Goal: Navigation & Orientation: Find specific page/section

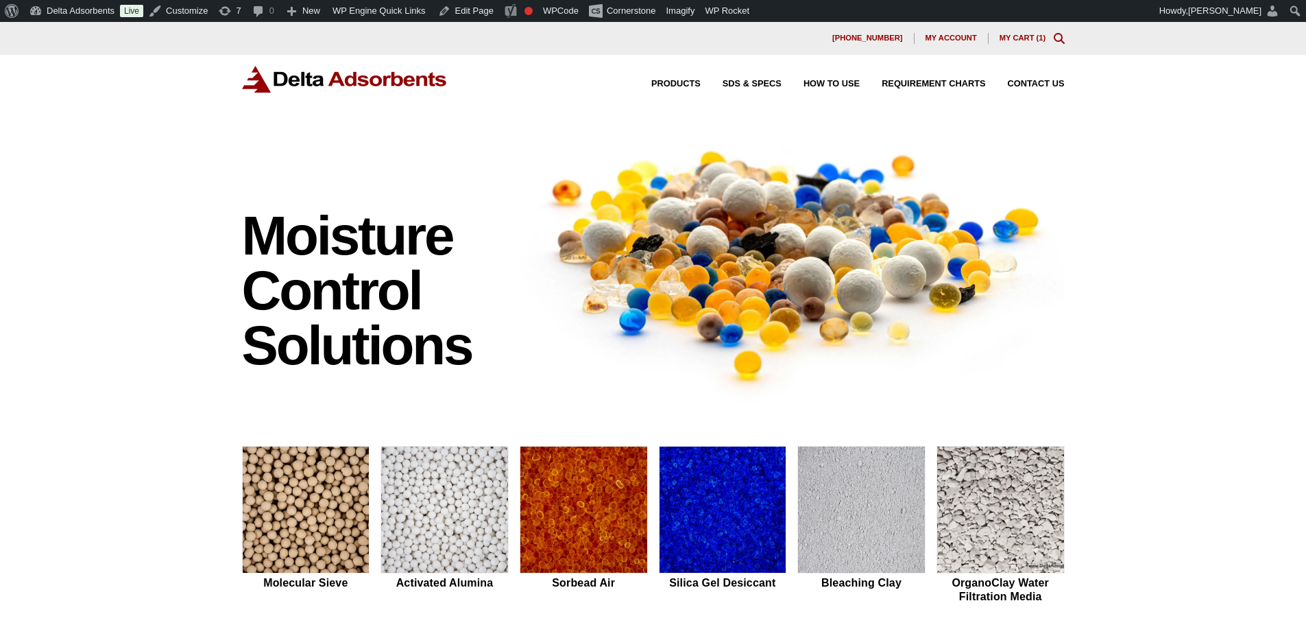
drag, startPoint x: 590, startPoint y: 300, endPoint x: 149, endPoint y: 158, distance: 463.6
drag, startPoint x: 129, startPoint y: 125, endPoint x: -15, endPoint y: 106, distance: 145.3
click at [139, 185] on div "Moisture Control Solutions Moisture control solutions Molecular Sieve Activated…" at bounding box center [653, 579] width 1306 height 908
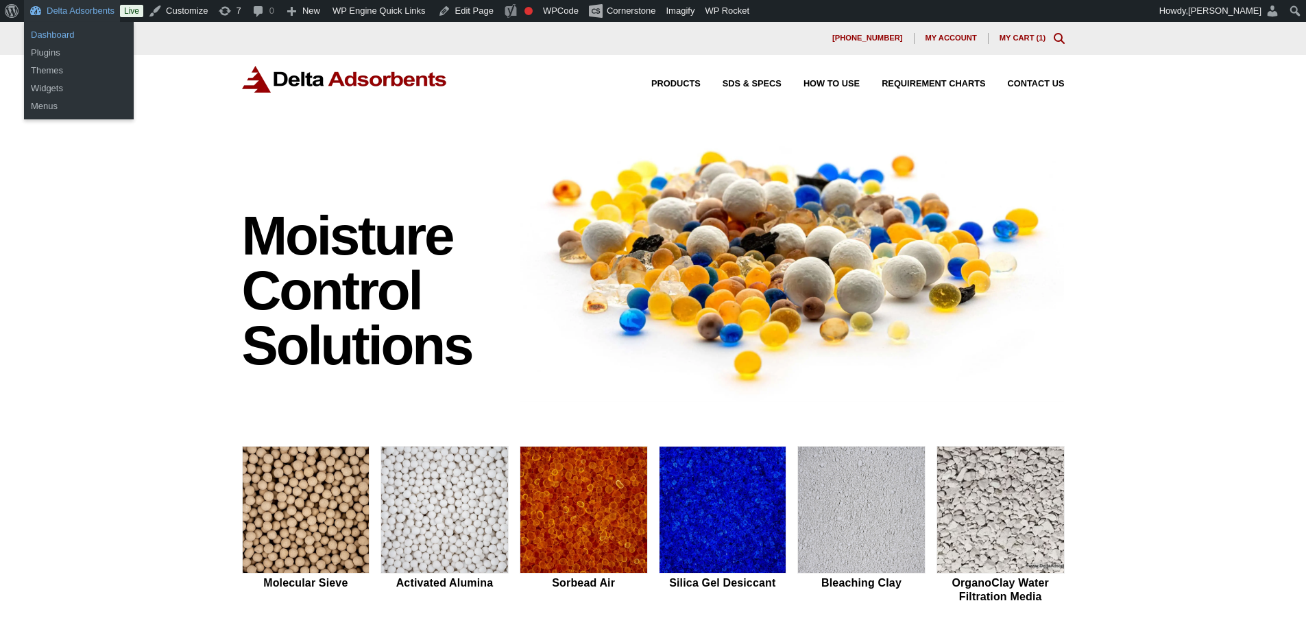
click at [61, 34] on link "Dashboard" at bounding box center [79, 35] width 110 height 18
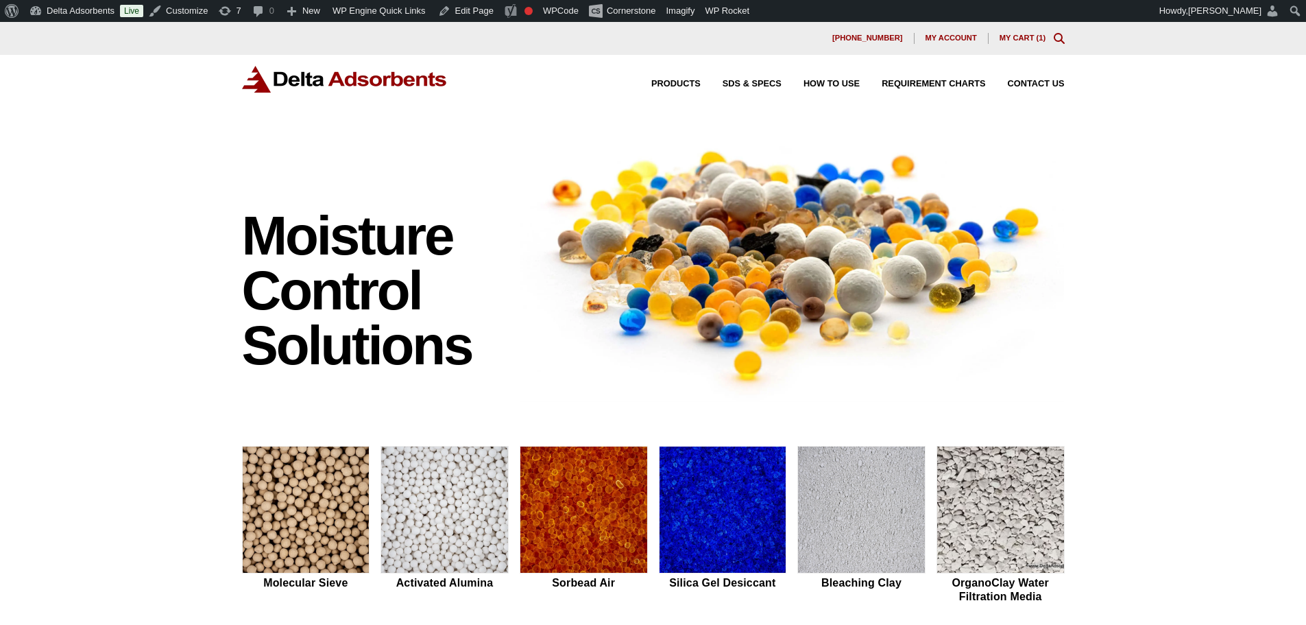
click at [165, 196] on div "Moisture Control Solutions Moisture control solutions Molecular Sieve Activated…" at bounding box center [653, 579] width 1306 height 908
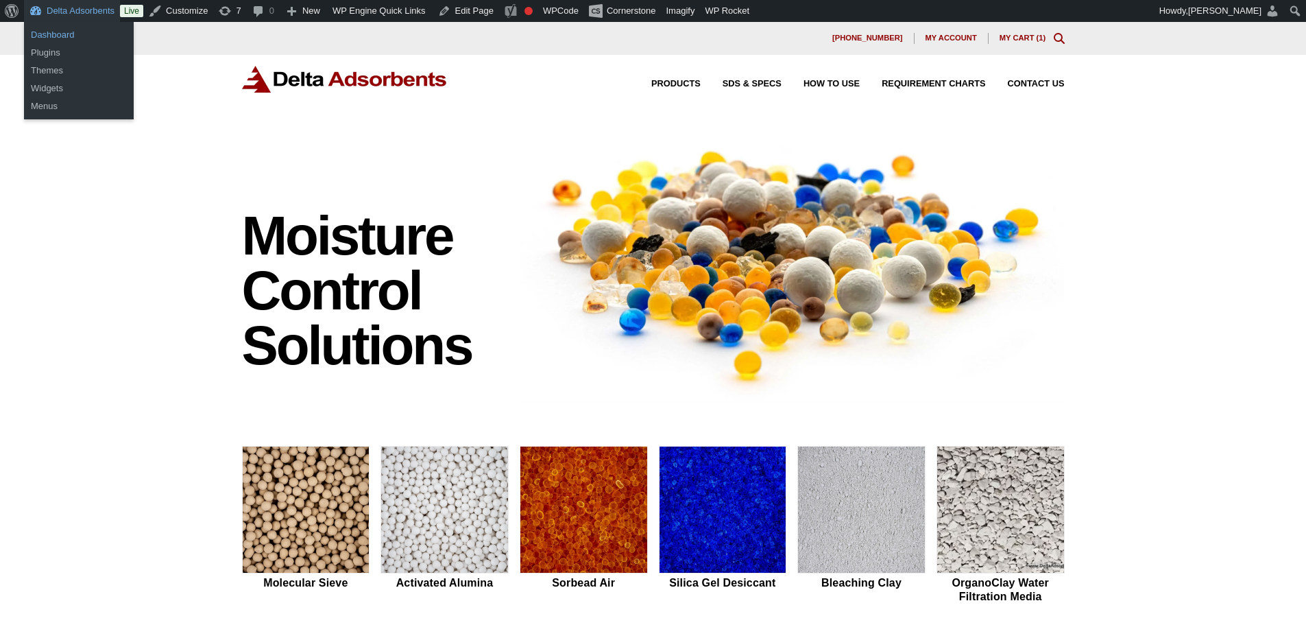
click at [60, 39] on link "Dashboard" at bounding box center [79, 35] width 110 height 18
click at [69, 25] on ul "Dashboard Plugins" at bounding box center [79, 44] width 110 height 44
click at [64, 33] on link "Dashboard" at bounding box center [79, 35] width 110 height 18
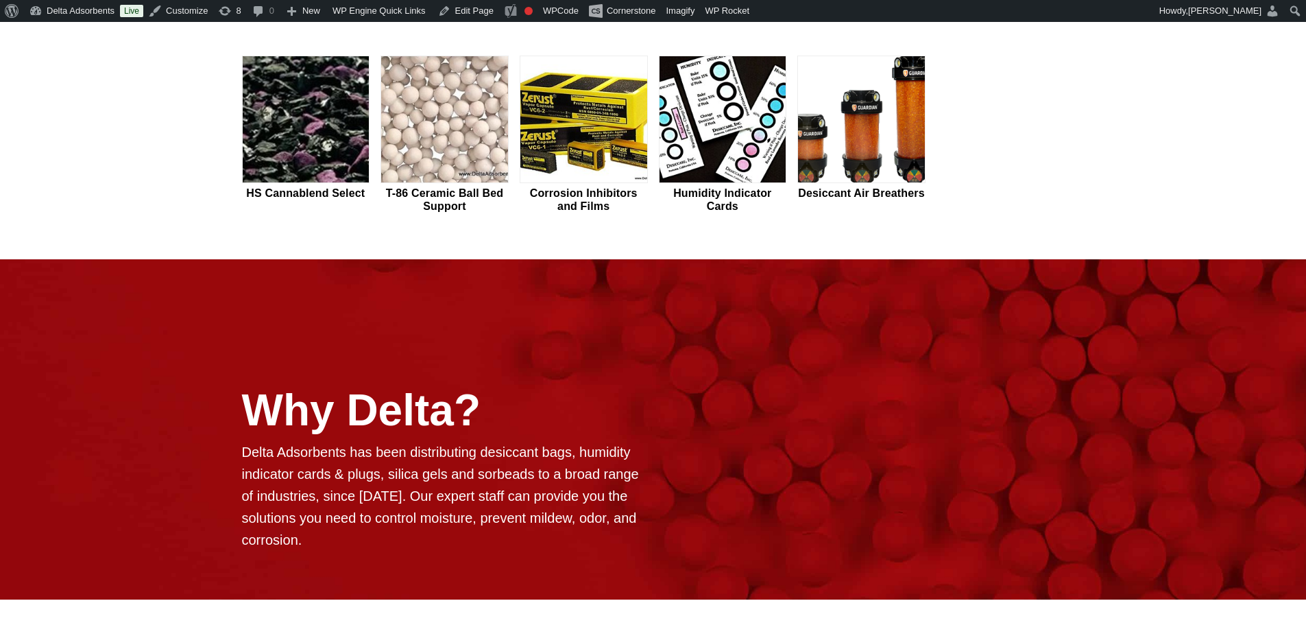
scroll to position [719, 0]
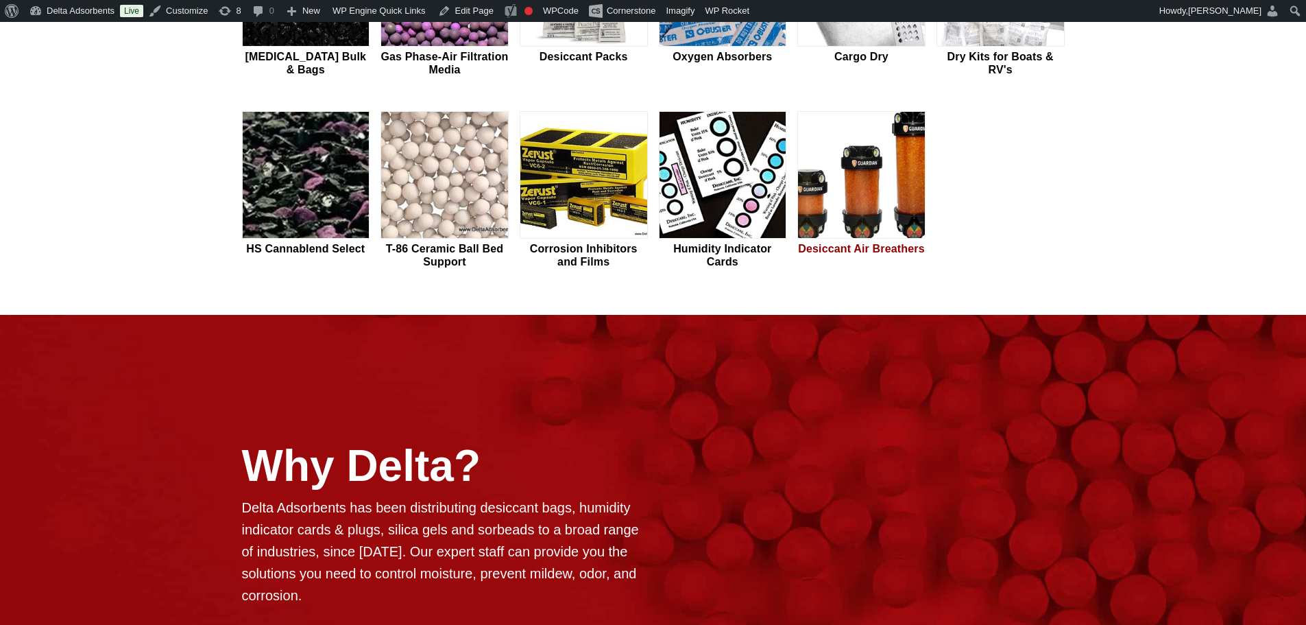
click at [850, 206] on img at bounding box center [861, 176] width 127 height 128
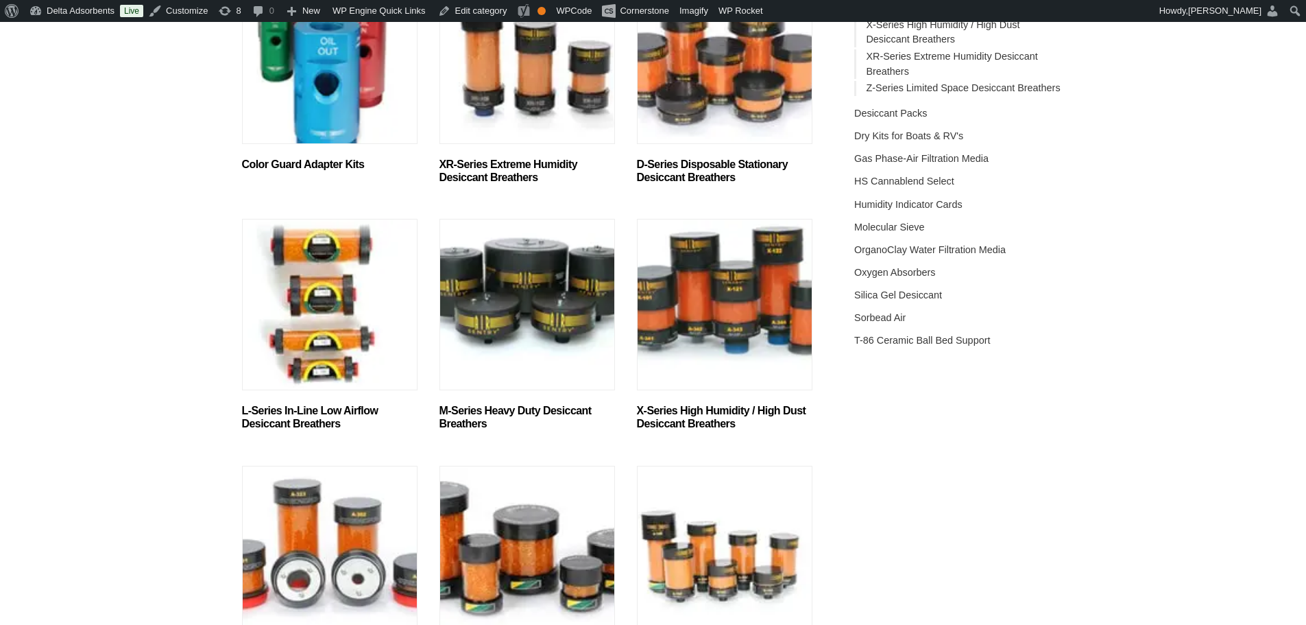
scroll to position [485, 0]
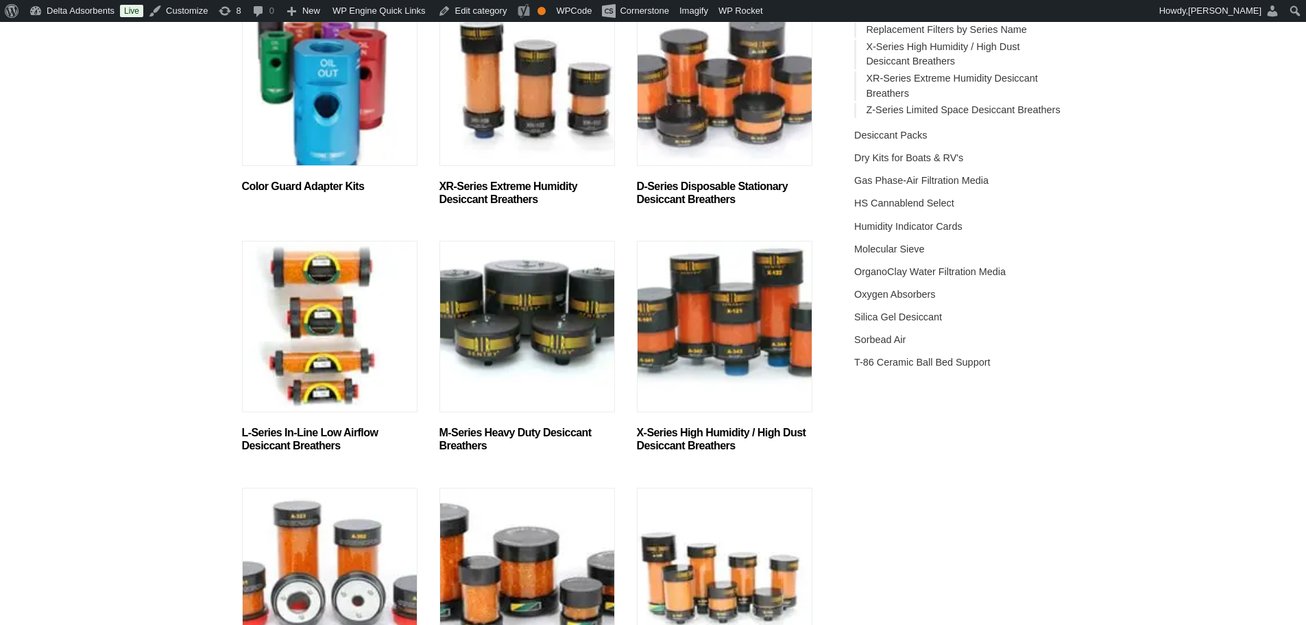
click at [523, 113] on img "Visit product category XR-Series Extreme Humidity Desiccant Breathers" at bounding box center [528, 80] width 176 height 171
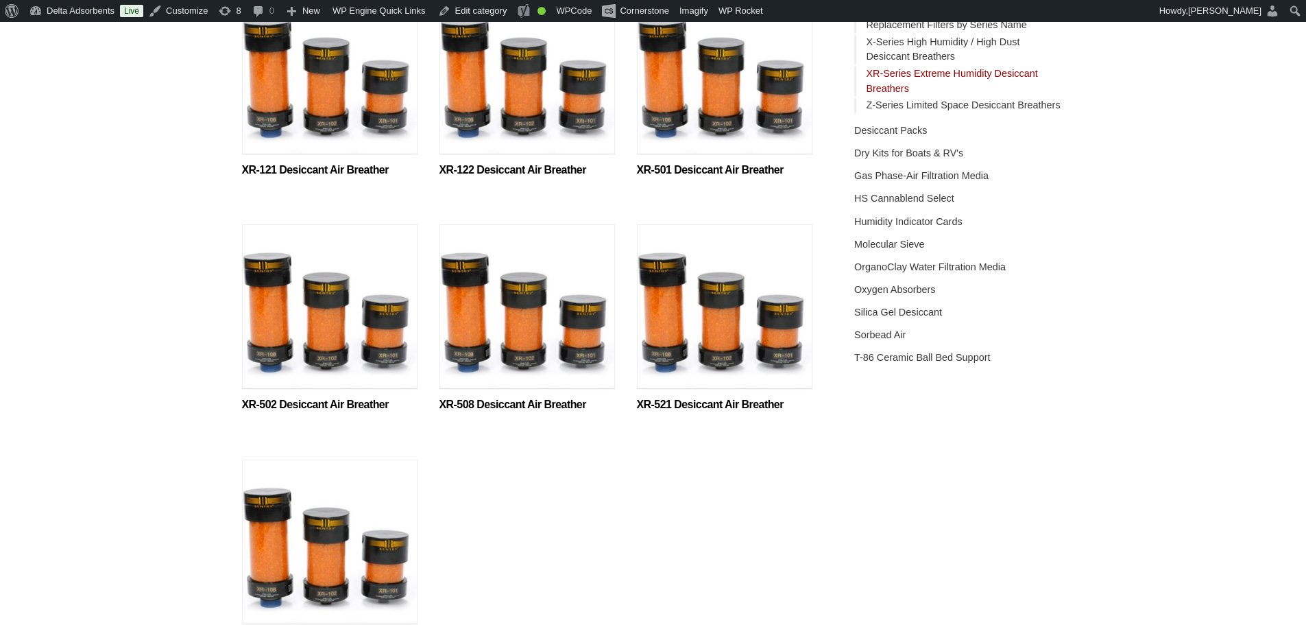
scroll to position [492, 0]
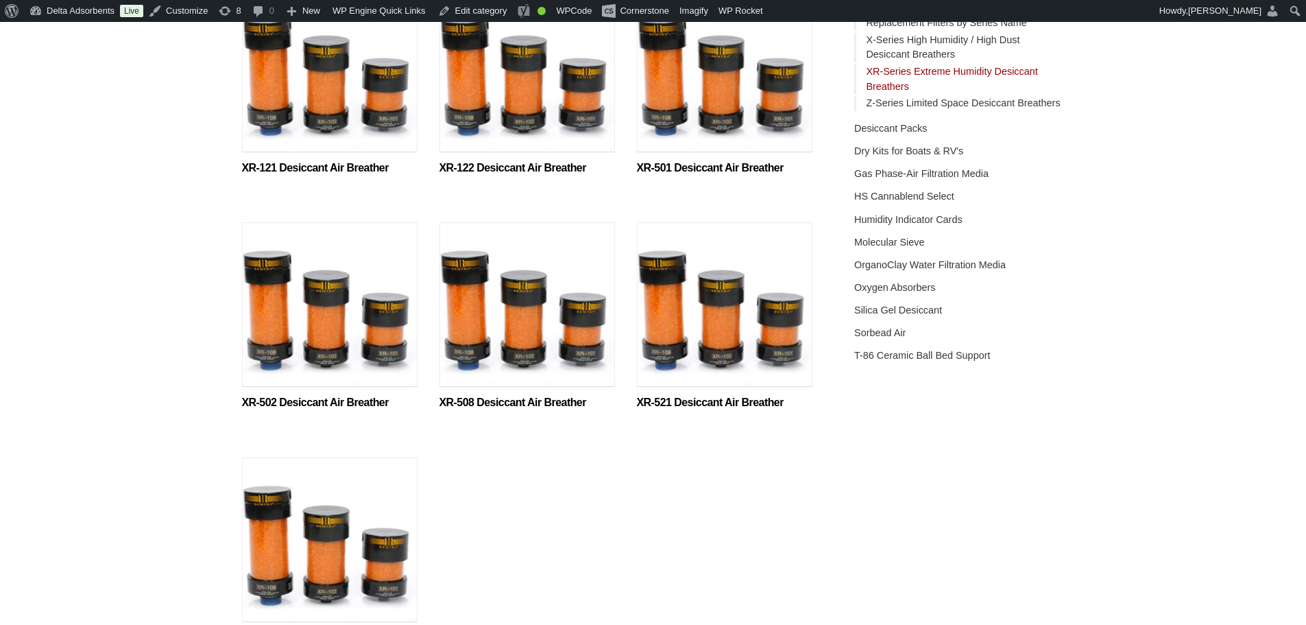
click at [670, 136] on img at bounding box center [725, 73] width 176 height 171
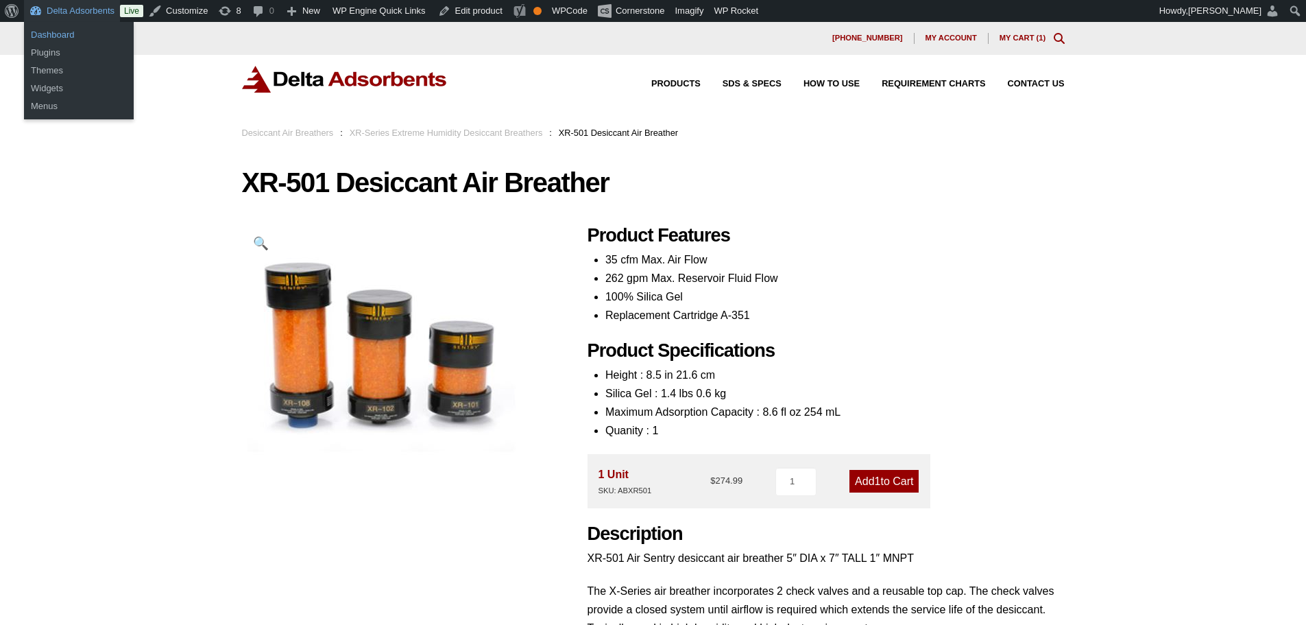
click at [61, 34] on link "Dashboard" at bounding box center [79, 35] width 110 height 18
